Goal: Obtain resource: Download file/media

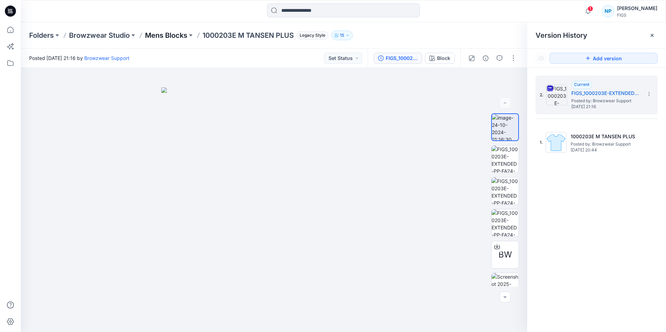
click at [167, 36] on p "Mens Blocks" at bounding box center [166, 36] width 42 height 10
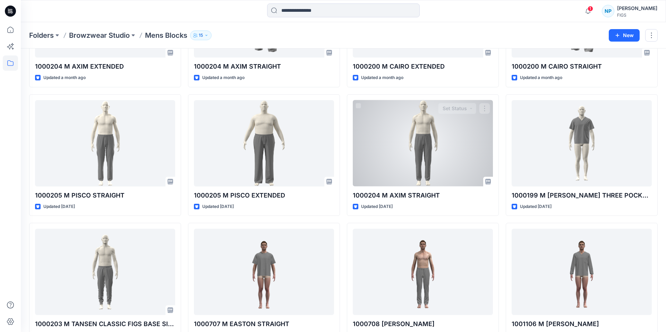
scroll to position [523, 0]
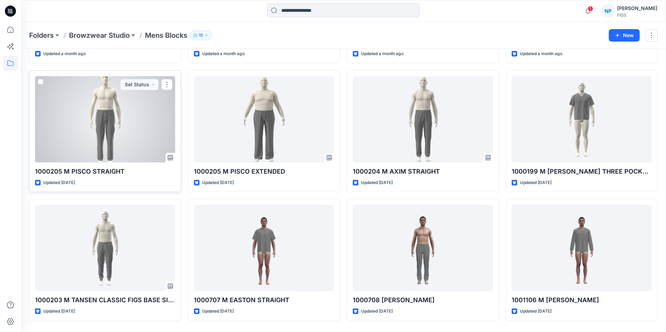
click at [141, 117] on div at bounding box center [105, 119] width 140 height 86
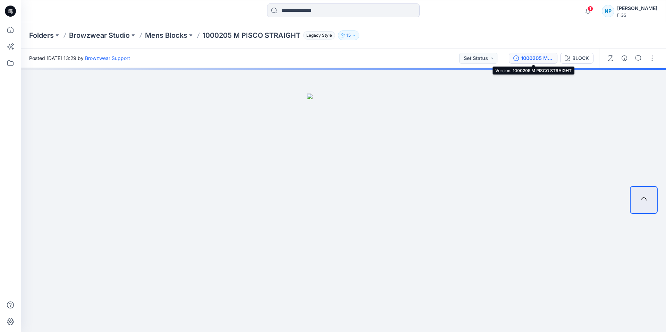
click at [544, 57] on div "1000205 M PISCO STRAIGHT" at bounding box center [537, 58] width 32 height 8
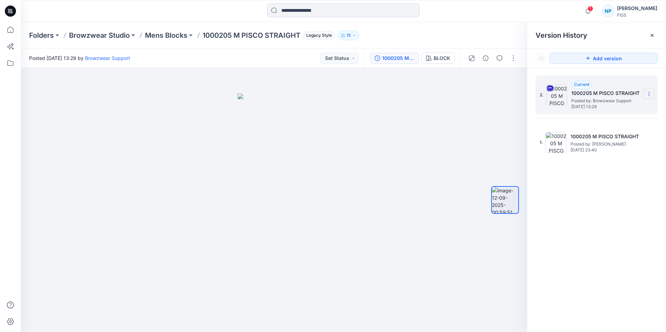
click at [650, 90] on section at bounding box center [648, 93] width 11 height 11
click at [632, 108] on span "Download Source BW File" at bounding box center [614, 107] width 58 height 8
click at [168, 33] on p "Mens Blocks" at bounding box center [166, 36] width 42 height 10
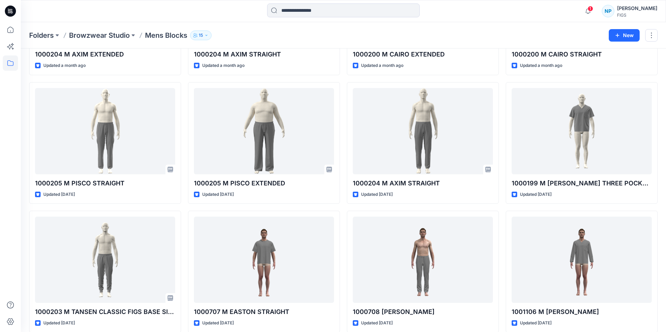
scroll to position [532, 0]
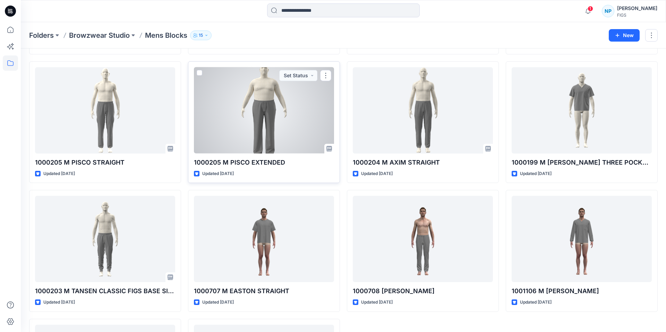
click at [270, 141] on div at bounding box center [264, 110] width 140 height 86
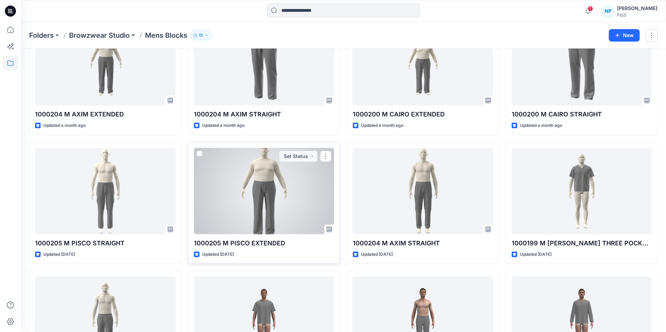
scroll to position [398, 0]
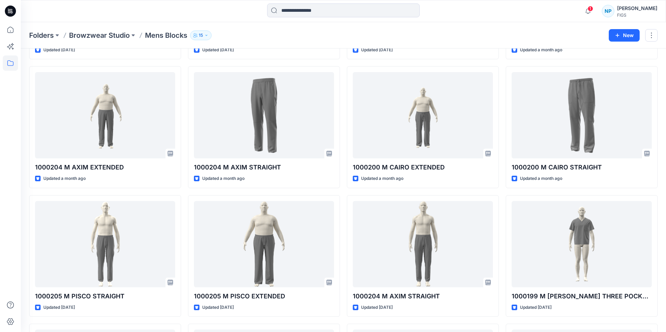
click at [345, 136] on div "1000203E M TANSEN PLUS Updated [DATE] 1000708 M [PERSON_NAME] STRAIGHT Updated …" at bounding box center [343, 127] width 628 height 895
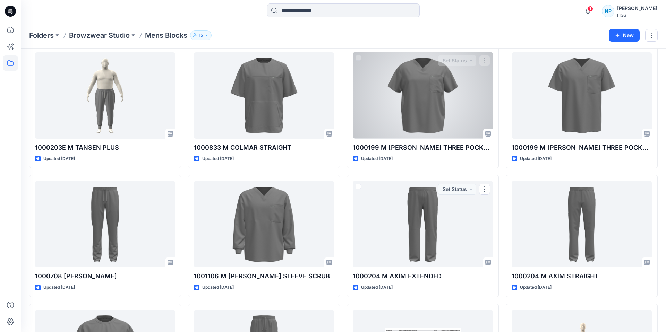
scroll to position [0, 0]
